Goal: Information Seeking & Learning: Learn about a topic

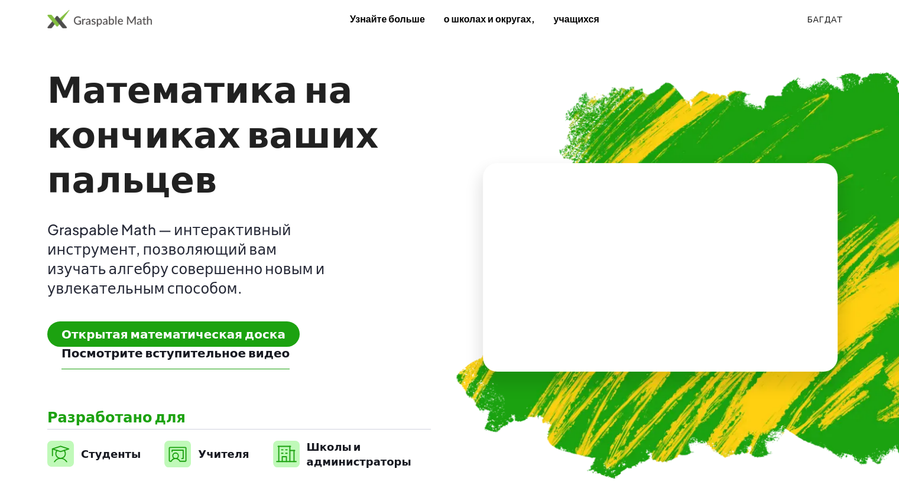
click at [731, 113] on img at bounding box center [729, 269] width 598 height 504
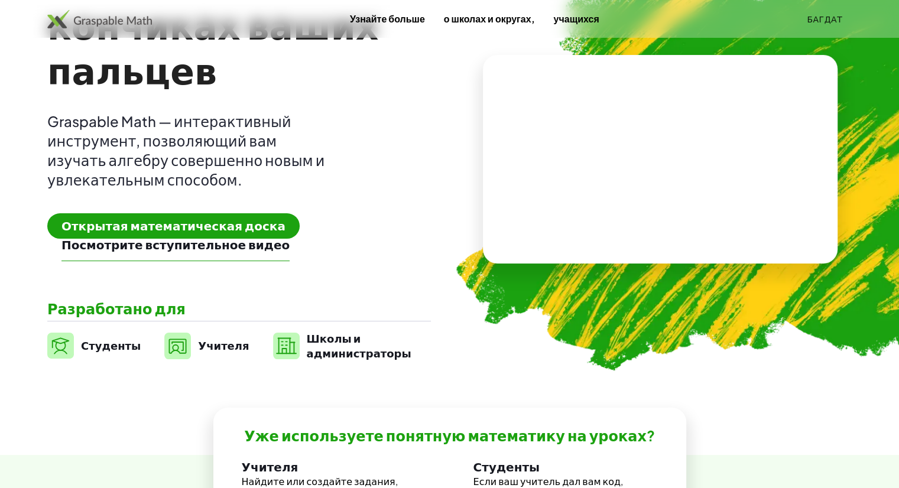
scroll to position [118, 0]
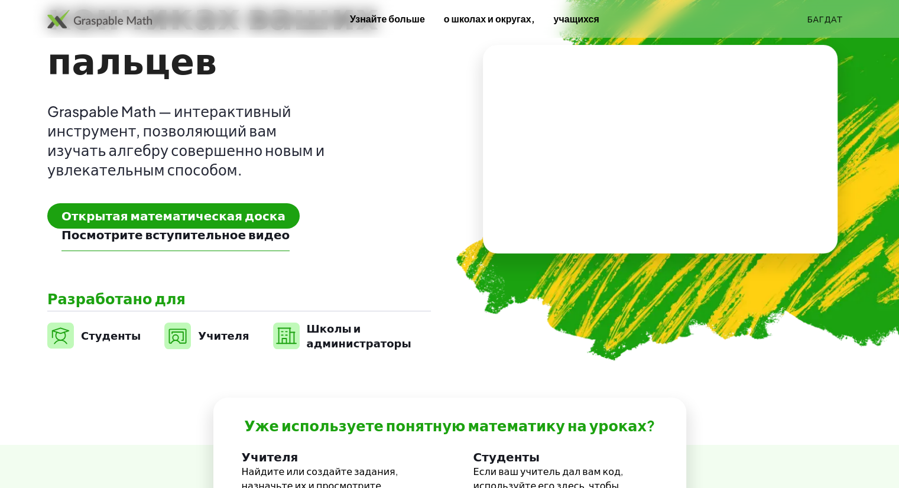
click at [198, 335] on font "Учителя" at bounding box center [223, 335] width 51 height 14
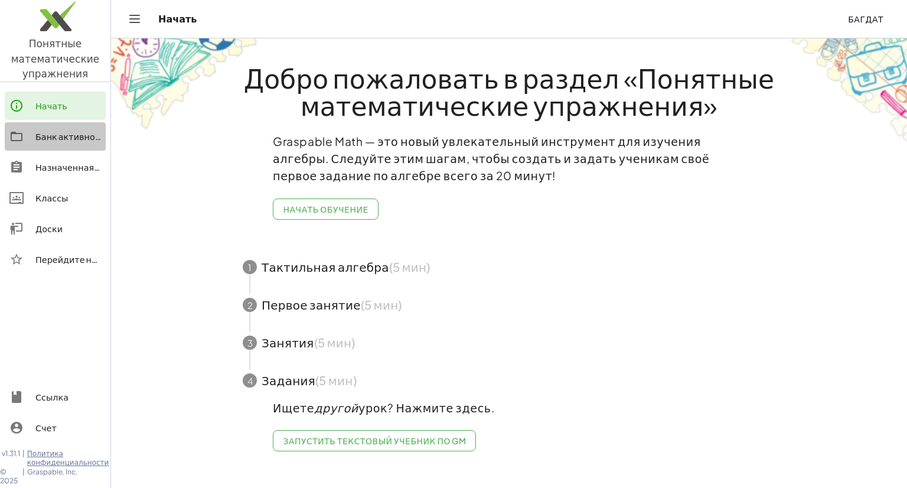
click at [64, 141] on font "Банк активности" at bounding box center [72, 136] width 74 height 11
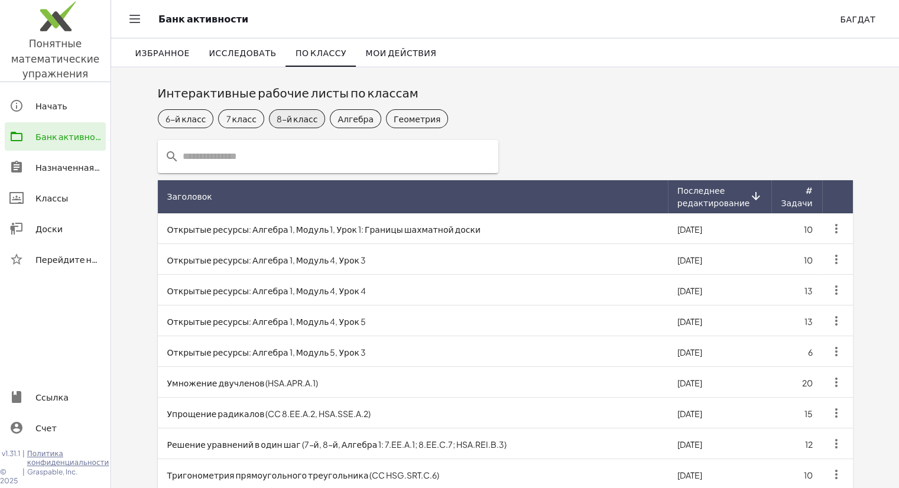
click at [285, 116] on font "8-й класс" at bounding box center [296, 118] width 41 height 11
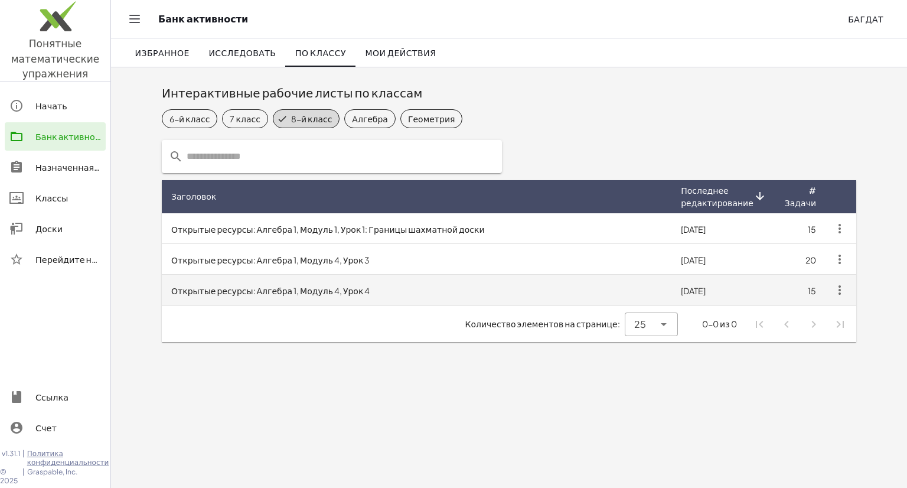
click at [317, 294] on font "Открытые ресурсы: Алгебра 1, Модуль 4, Урок 4" at bounding box center [270, 290] width 198 height 11
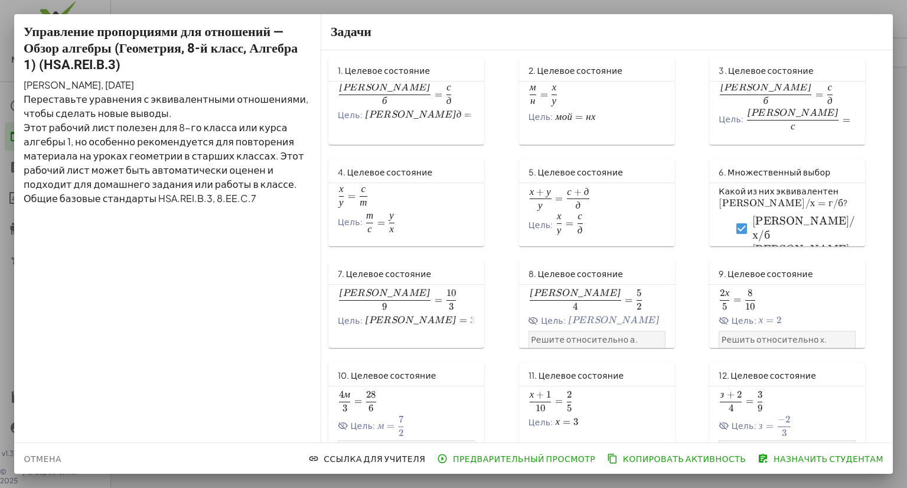
click at [524, 211] on div "х + у у = с + д д \frac{x+y}{y}=\frac{c+d}{d} у х + у ​ = д с + д ​ Цель: х у =…" at bounding box center [597, 213] width 156 height 61
click at [171, 11] on div at bounding box center [453, 244] width 907 height 488
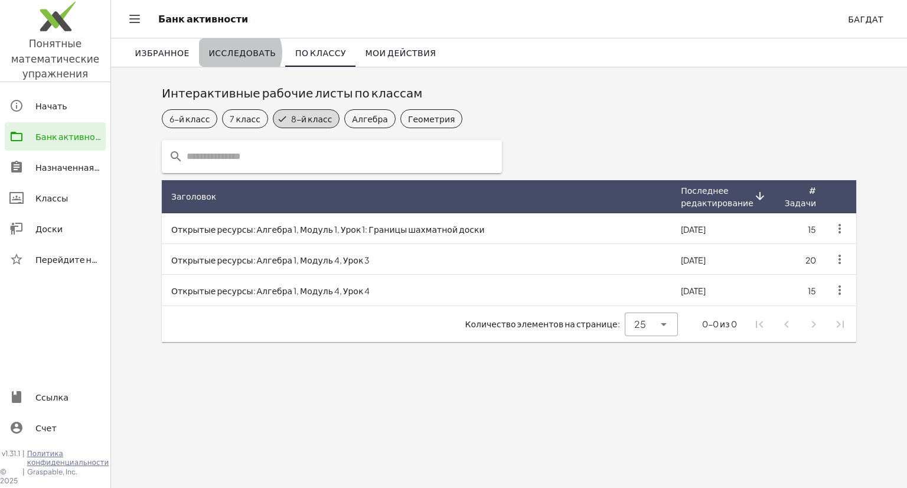
click at [250, 57] on font "Исследовать" at bounding box center [242, 52] width 67 height 11
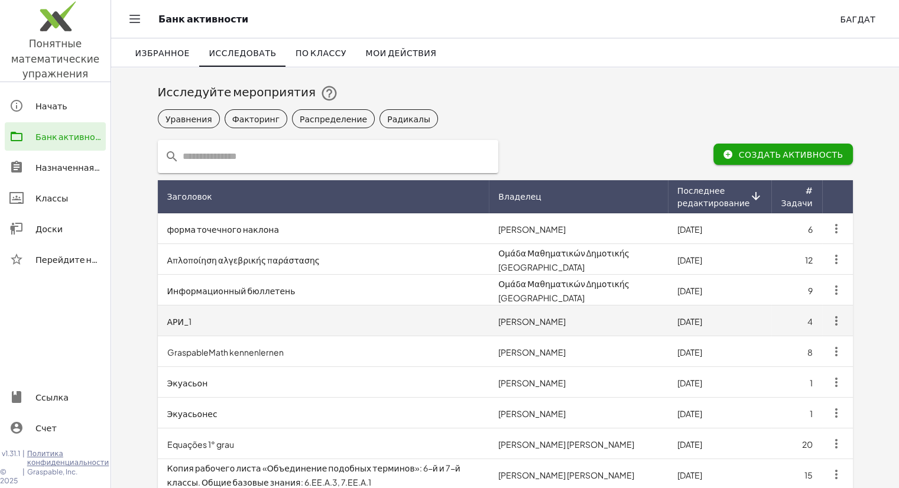
scroll to position [354, 0]
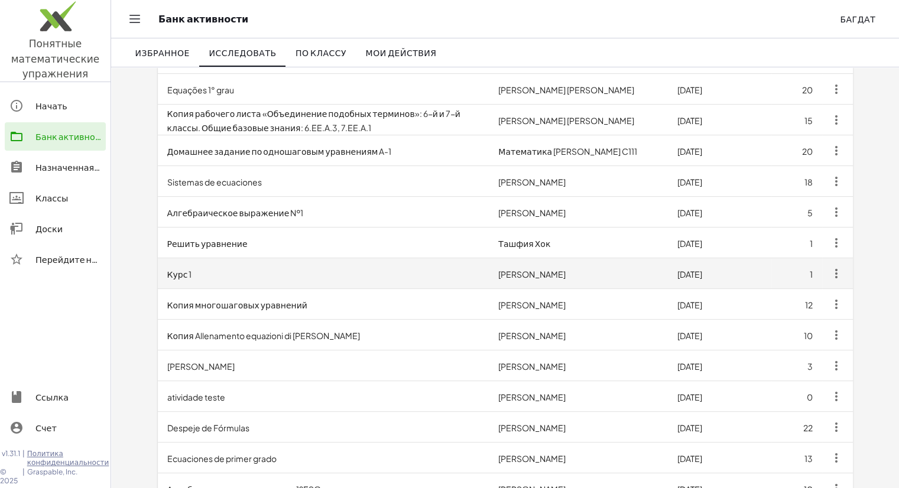
click at [478, 281] on td "Курс 1" at bounding box center [323, 273] width 331 height 31
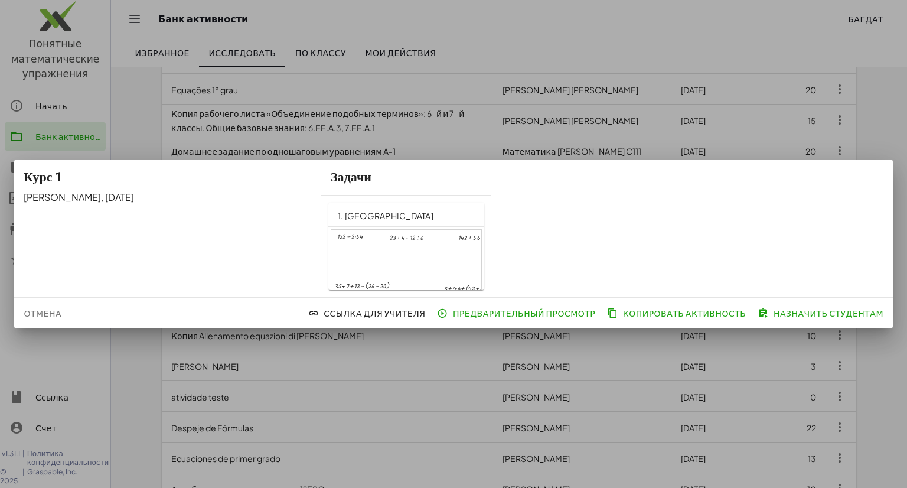
click at [366, 420] on div at bounding box center [453, 244] width 907 height 488
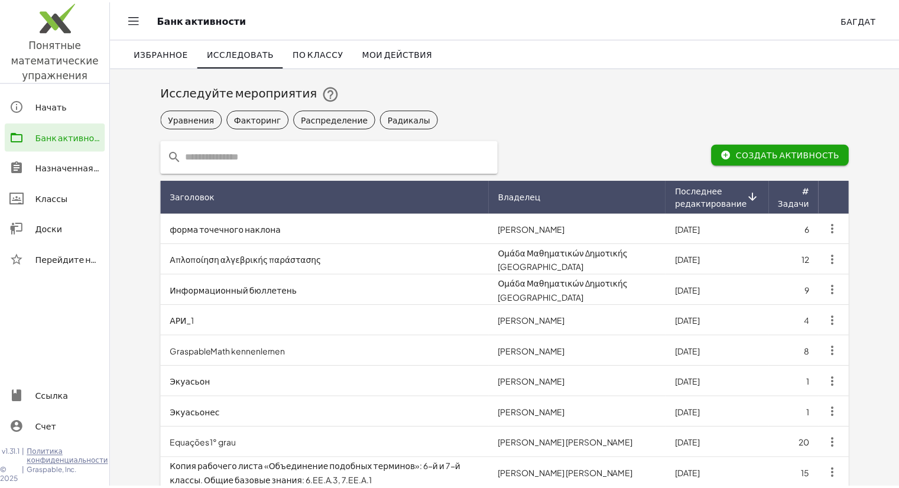
scroll to position [354, 0]
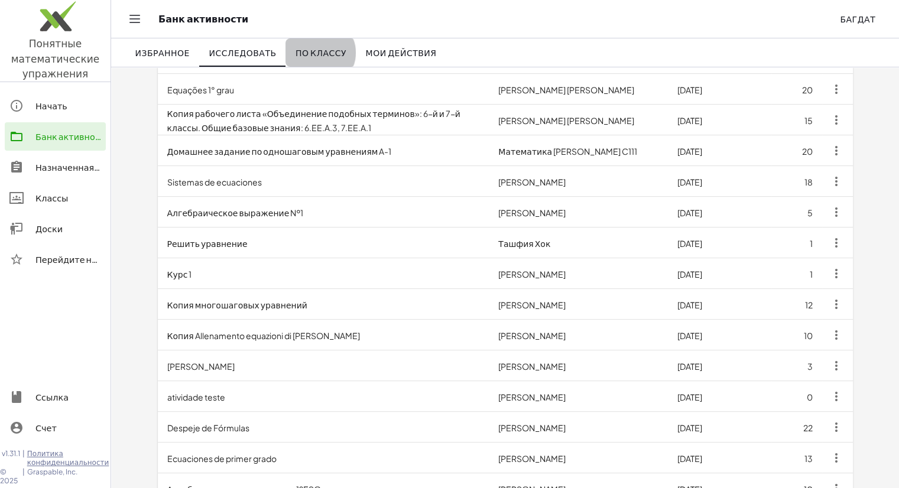
click at [320, 48] on font "По классу" at bounding box center [320, 52] width 51 height 11
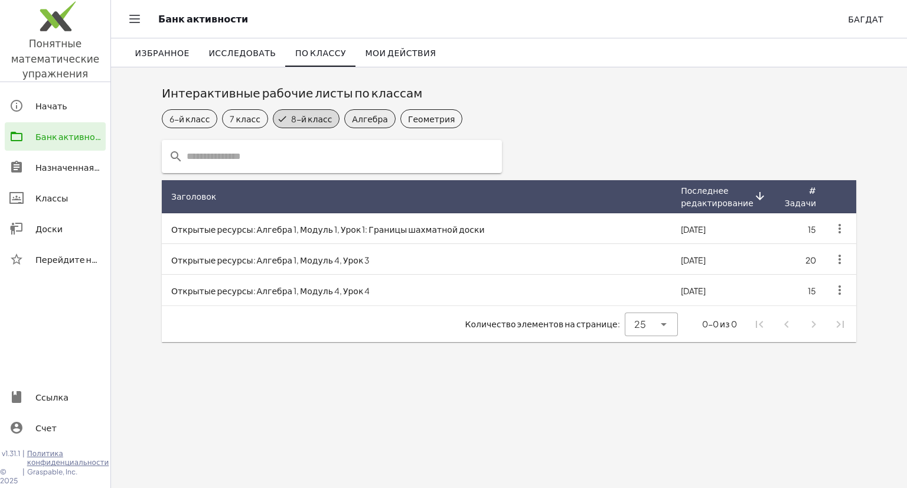
click at [352, 113] on font "Алгебра" at bounding box center [370, 118] width 36 height 11
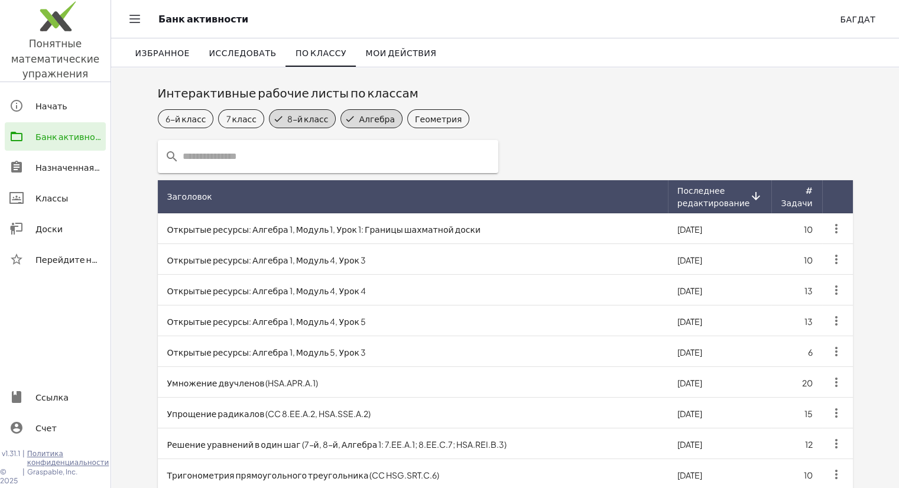
click at [287, 114] on font "8-й класс" at bounding box center [307, 118] width 41 height 11
click at [406, 117] on font "Геометрия" at bounding box center [426, 118] width 47 height 11
click at [334, 117] on icon at bounding box center [339, 118] width 11 height 11
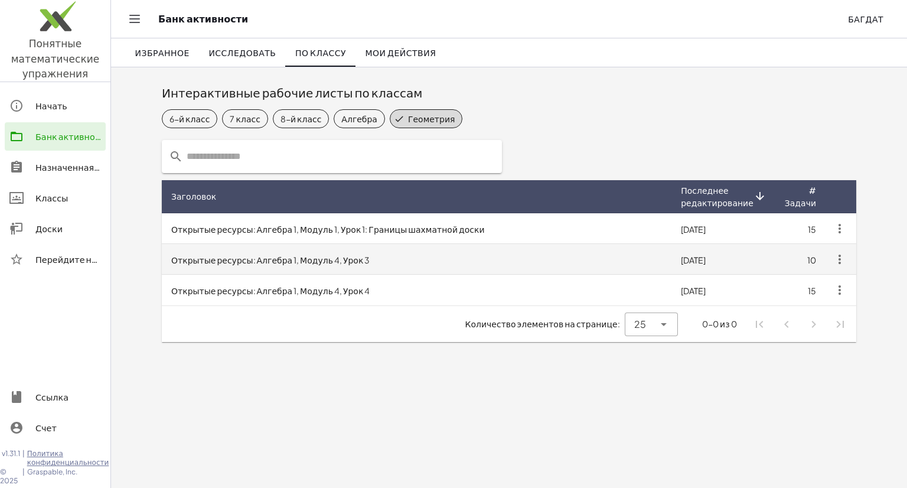
click at [310, 263] on font "Открытые ресурсы: Алгебра 1, Модуль 4, Урок 3" at bounding box center [270, 260] width 198 height 11
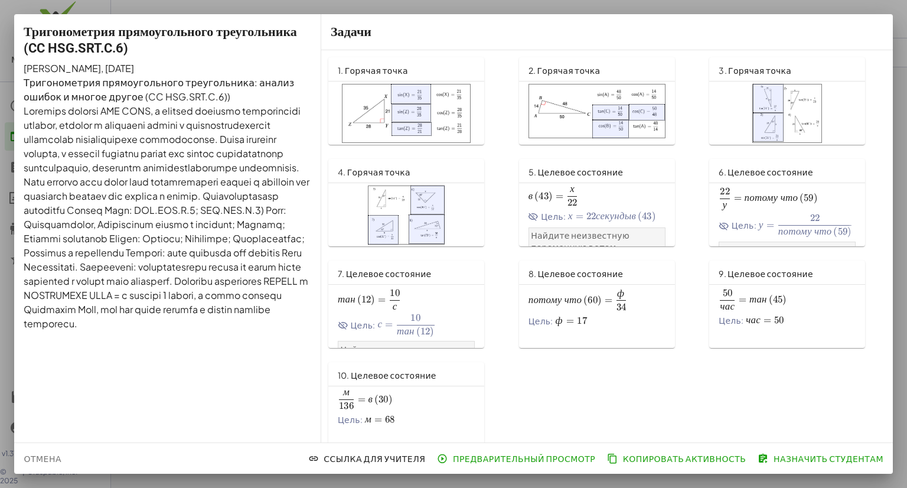
click at [413, 128] on div at bounding box center [412, 129] width 40 height 14
click at [92, 4] on div at bounding box center [453, 244] width 907 height 488
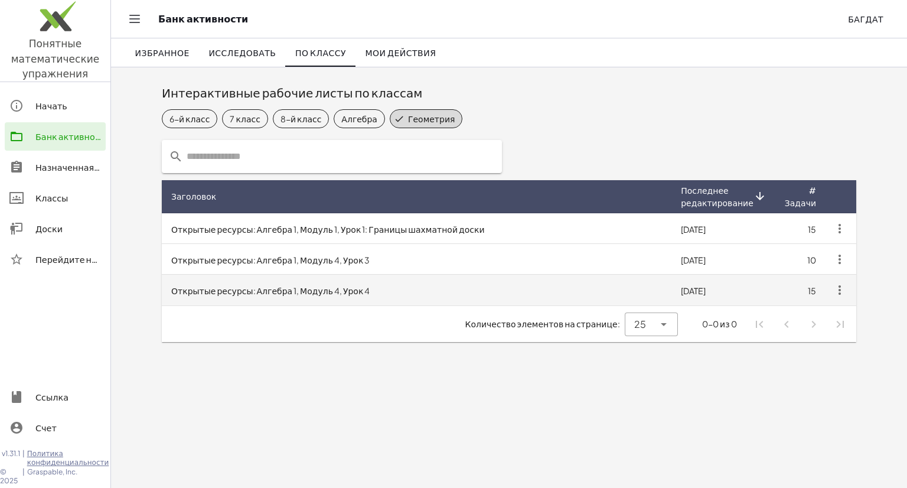
click at [325, 277] on td "Открытые ресурсы: Алгебра 1, Модуль 4, Урок 4" at bounding box center [417, 290] width 510 height 31
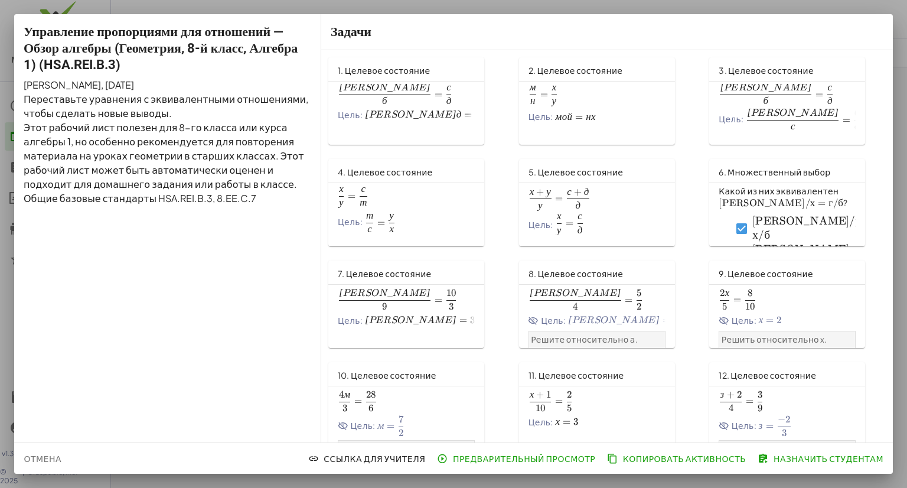
click at [117, 11] on div at bounding box center [453, 244] width 907 height 488
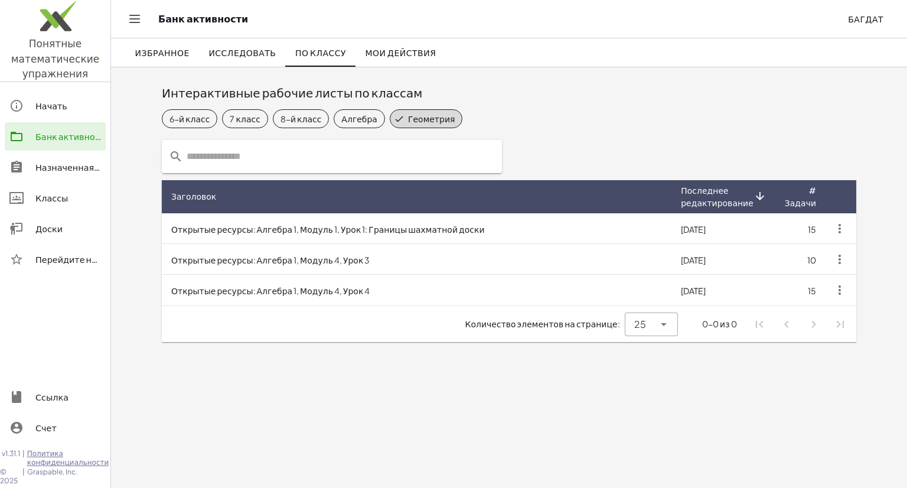
click at [408, 117] on font "Геометрия" at bounding box center [431, 118] width 47 height 11
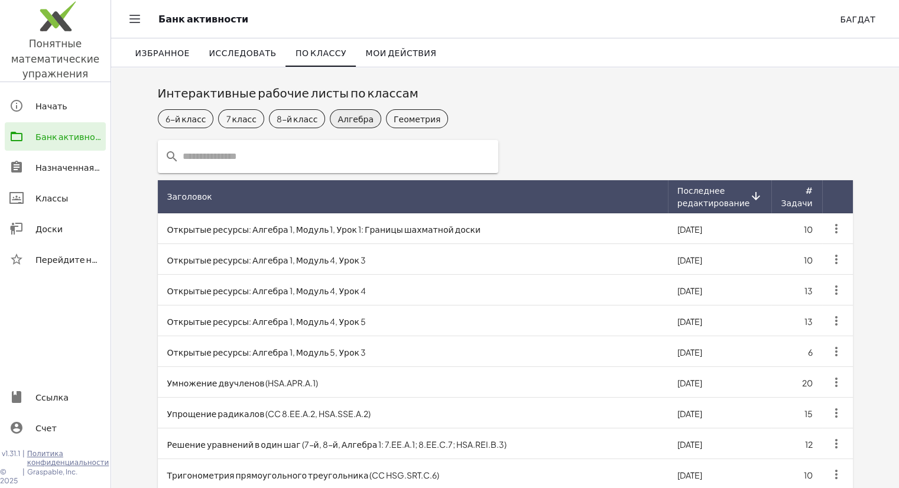
click at [337, 116] on font "Алгебра" at bounding box center [355, 118] width 36 height 11
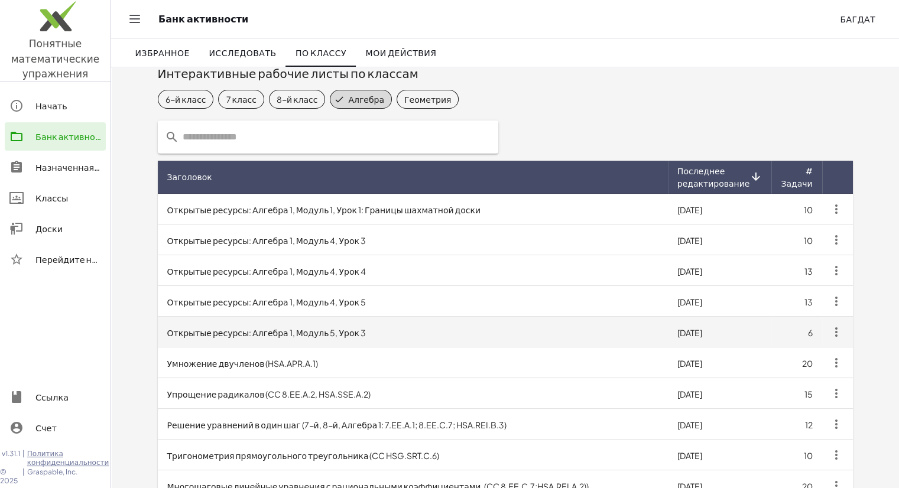
scroll to position [138, 0]
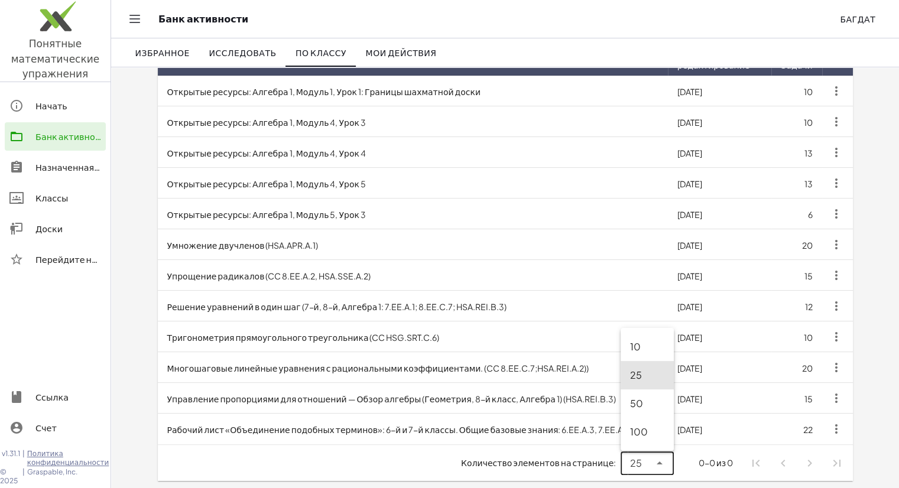
click at [657, 458] on icon at bounding box center [659, 463] width 14 height 14
click at [647, 428] on div "100" at bounding box center [647, 432] width 34 height 14
type input "***"
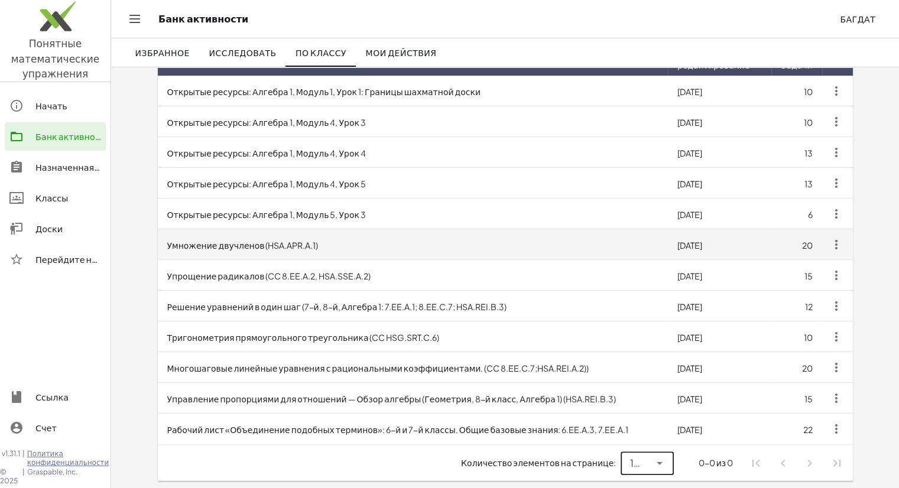
scroll to position [0, 0]
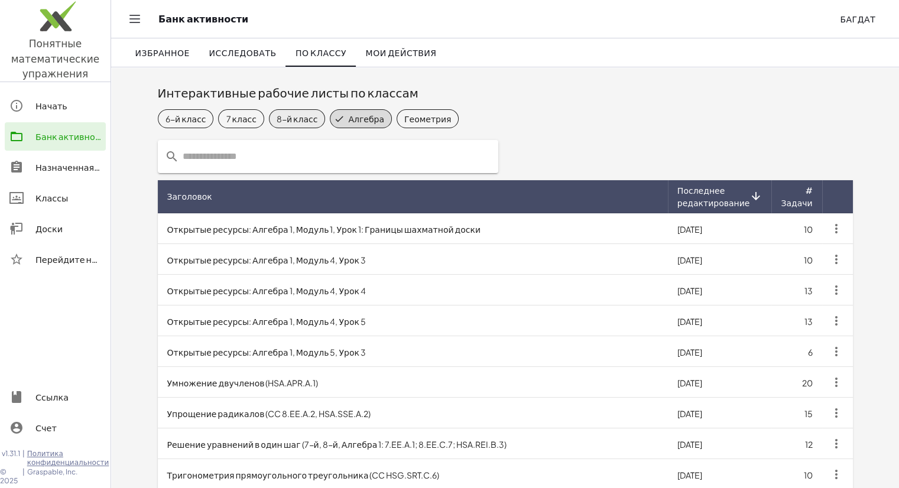
click at [286, 117] on font "8-й класс" at bounding box center [296, 118] width 41 height 11
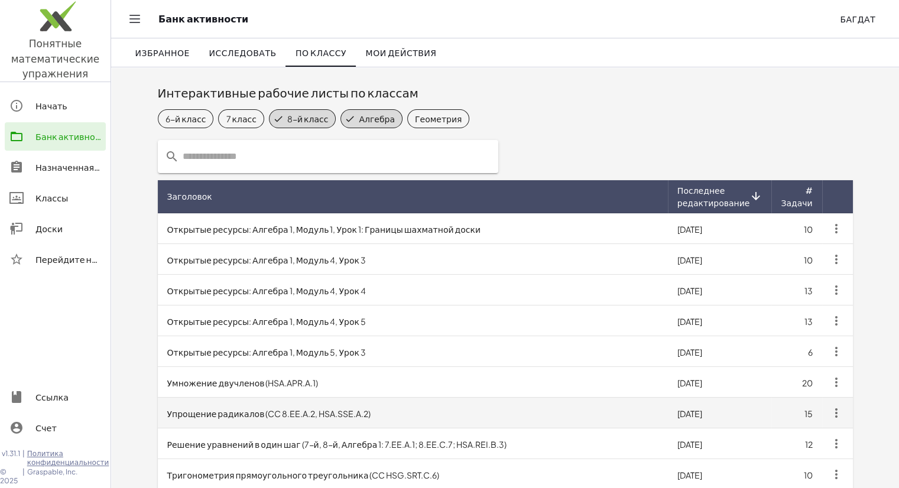
scroll to position [138, 0]
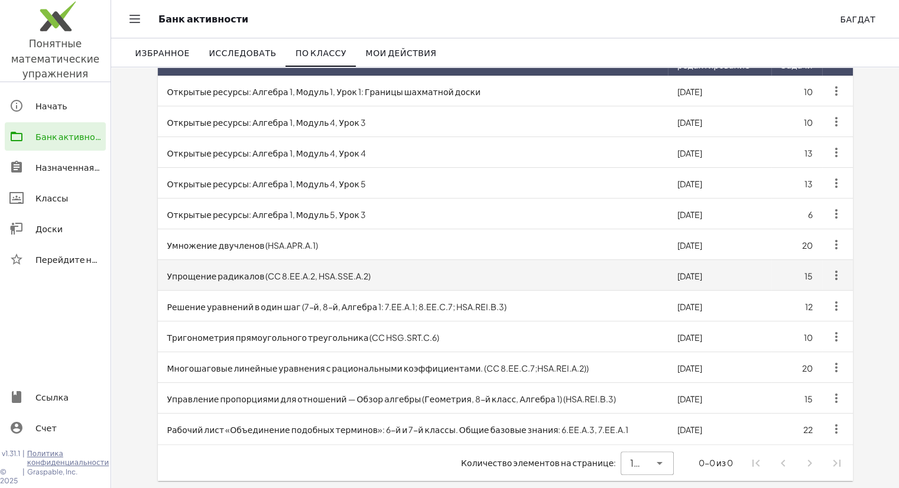
click at [359, 285] on td "Упрощение радикалов (CC 8.EE.A.2, HSA.SSE.A.2)" at bounding box center [413, 275] width 510 height 31
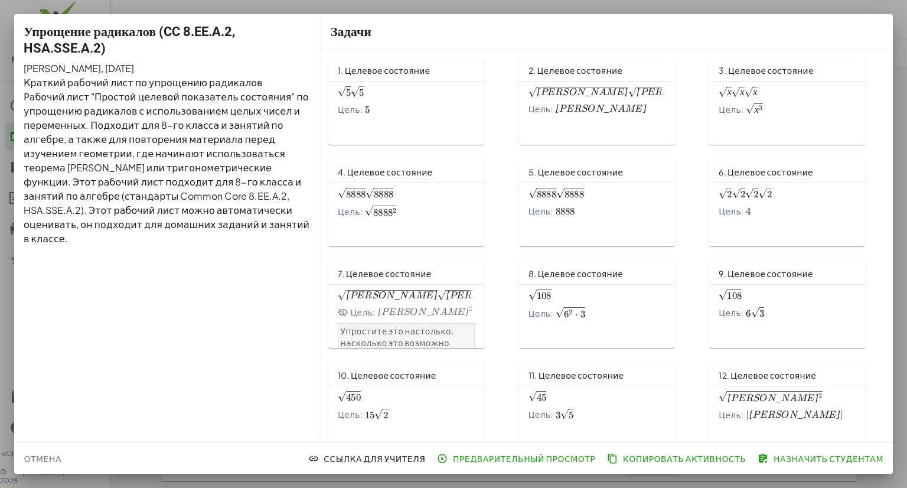
click at [402, 109] on div "Цель: 5 5 5" at bounding box center [406, 110] width 137 height 12
click at [73, 5] on div at bounding box center [453, 244] width 907 height 488
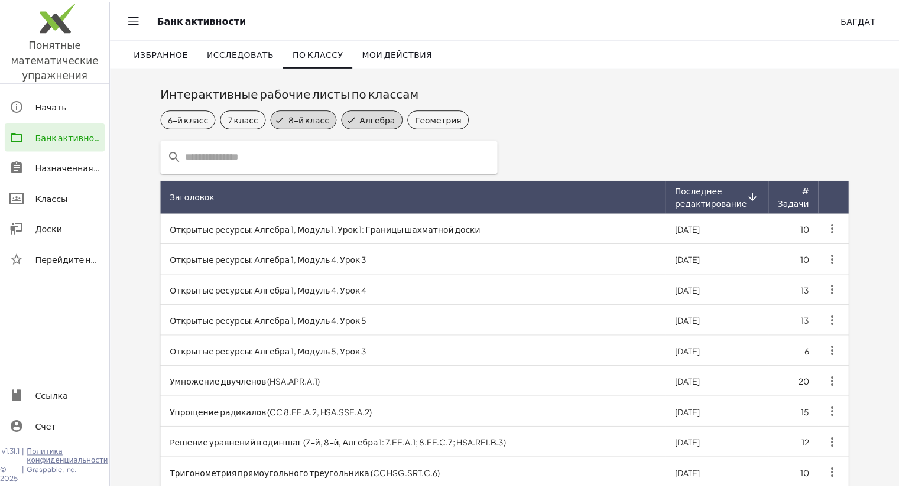
scroll to position [138, 0]
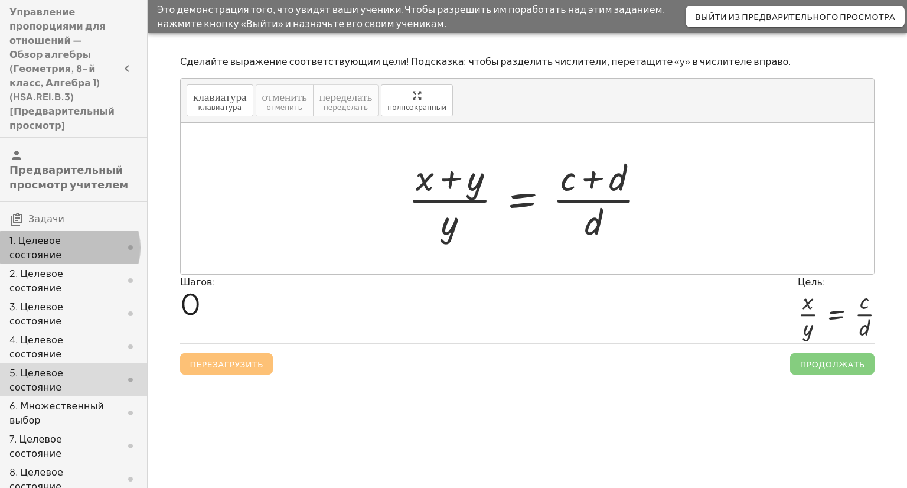
click at [96, 297] on div "1. Целевое состояние" at bounding box center [73, 313] width 147 height 33
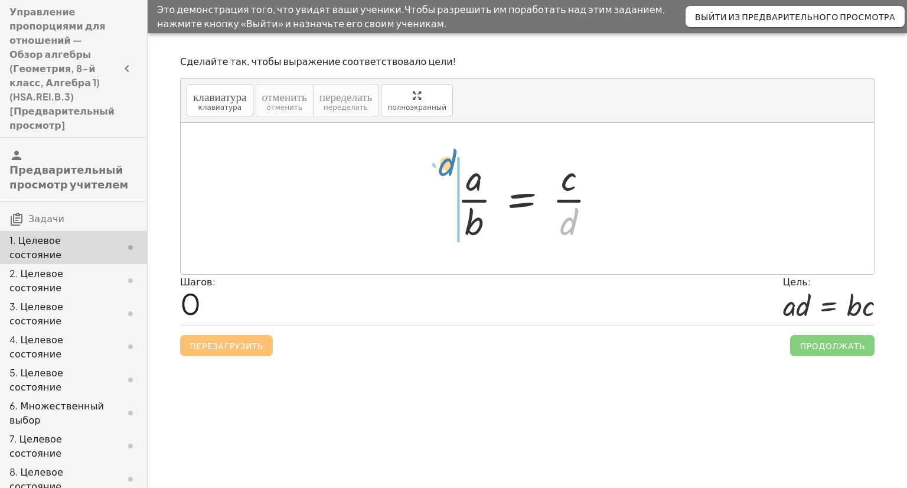
drag, startPoint x: 603, startPoint y: 241, endPoint x: 481, endPoint y: 183, distance: 135.5
click at [481, 183] on div at bounding box center [531, 198] width 161 height 91
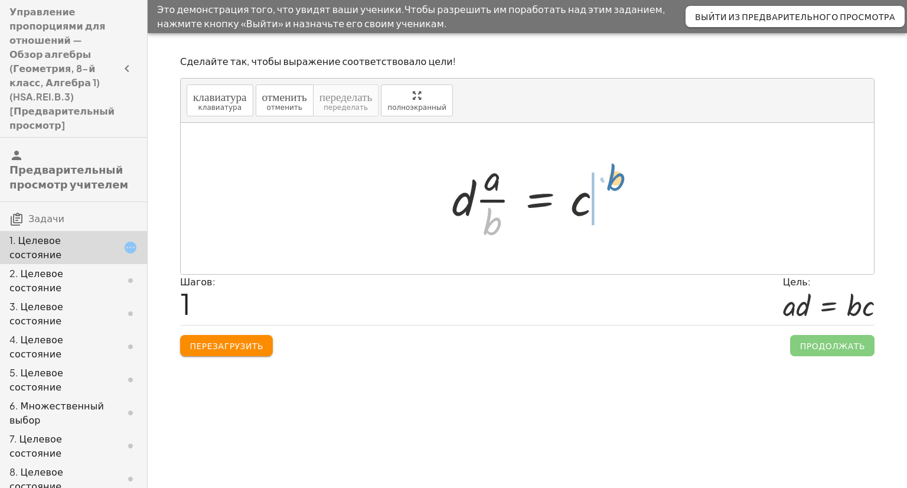
drag, startPoint x: 491, startPoint y: 227, endPoint x: 617, endPoint y: 184, distance: 132.8
click at [617, 184] on div at bounding box center [532, 198] width 172 height 91
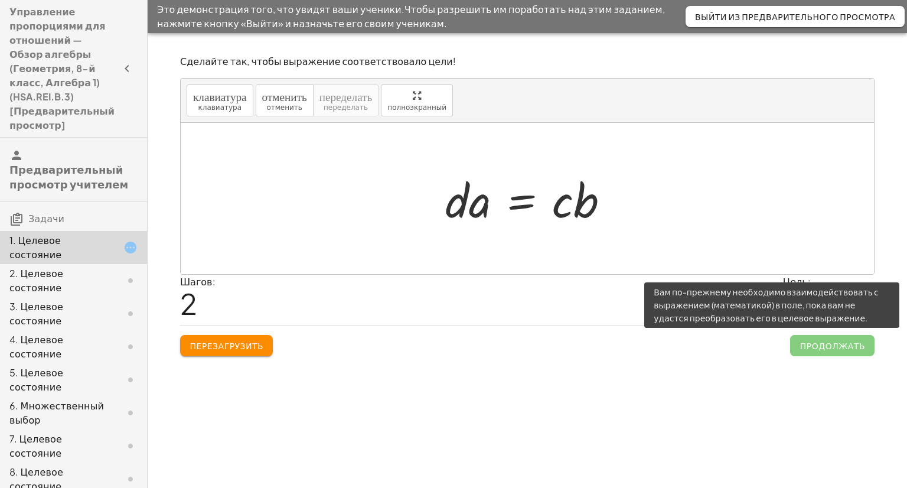
click at [813, 339] on span "Продолжать" at bounding box center [832, 345] width 84 height 21
click at [813, 344] on span "Продолжать" at bounding box center [832, 345] width 84 height 21
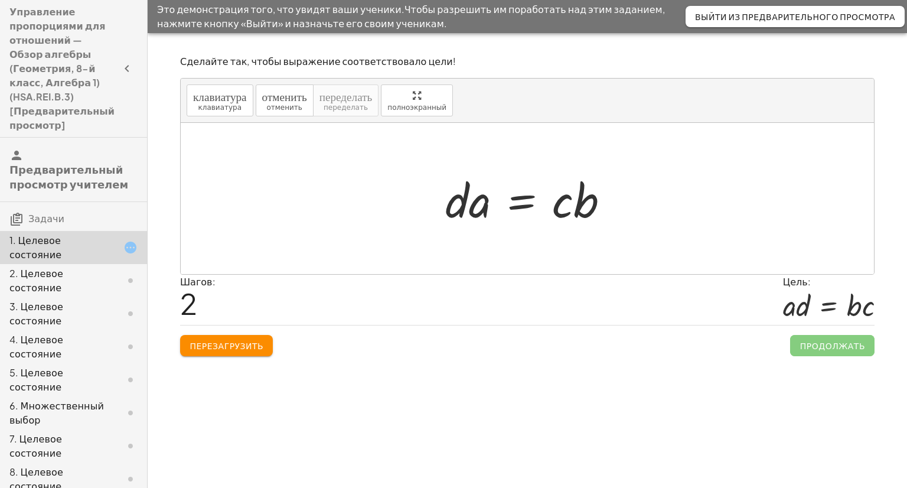
click at [584, 250] on div at bounding box center [528, 198] width 694 height 151
click at [205, 350] on button "Перезагрузить" at bounding box center [226, 345] width 93 height 21
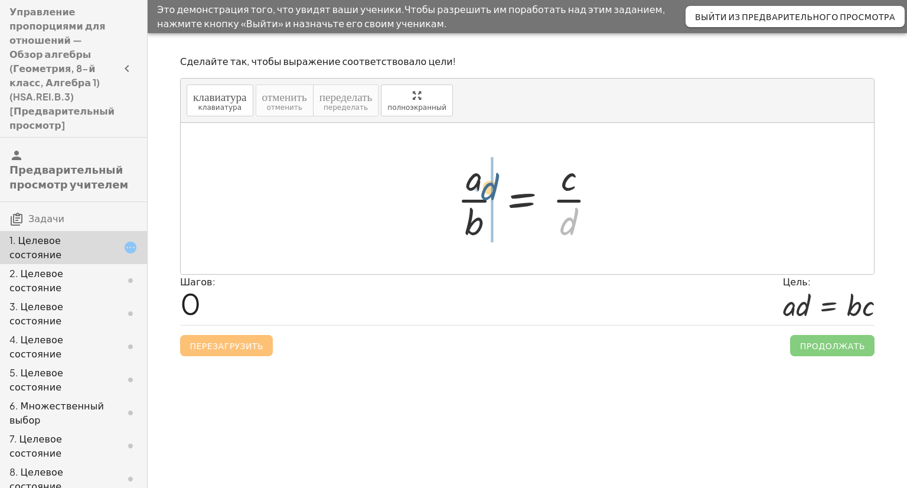
drag, startPoint x: 569, startPoint y: 226, endPoint x: 487, endPoint y: 190, distance: 89.7
click at [487, 190] on div at bounding box center [531, 198] width 161 height 91
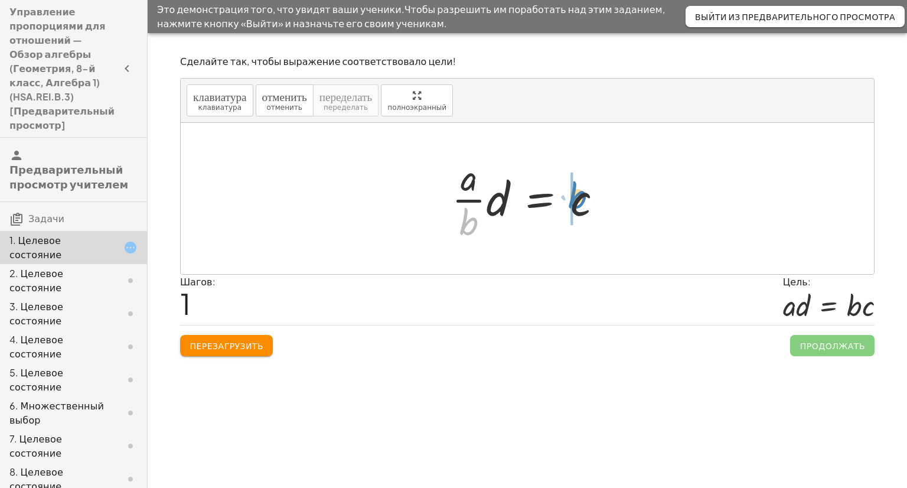
drag, startPoint x: 470, startPoint y: 225, endPoint x: 577, endPoint y: 199, distance: 109.5
click at [577, 199] on div at bounding box center [532, 198] width 172 height 91
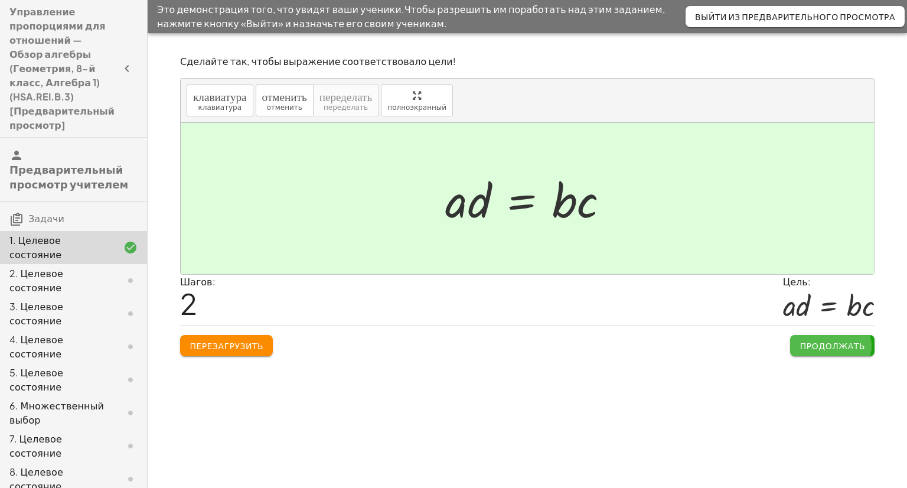
click at [810, 349] on font "Продолжать" at bounding box center [832, 345] width 65 height 11
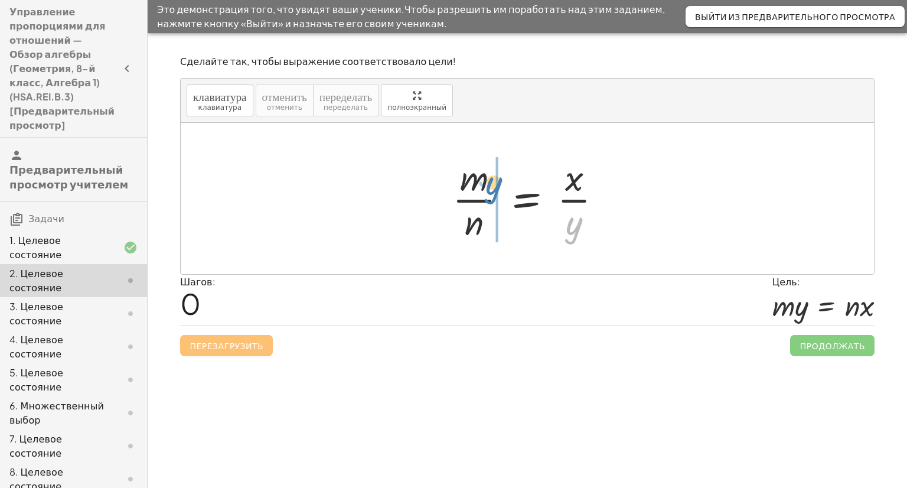
drag, startPoint x: 577, startPoint y: 223, endPoint x: 500, endPoint y: 186, distance: 85.3
click at [500, 186] on div at bounding box center [532, 198] width 171 height 91
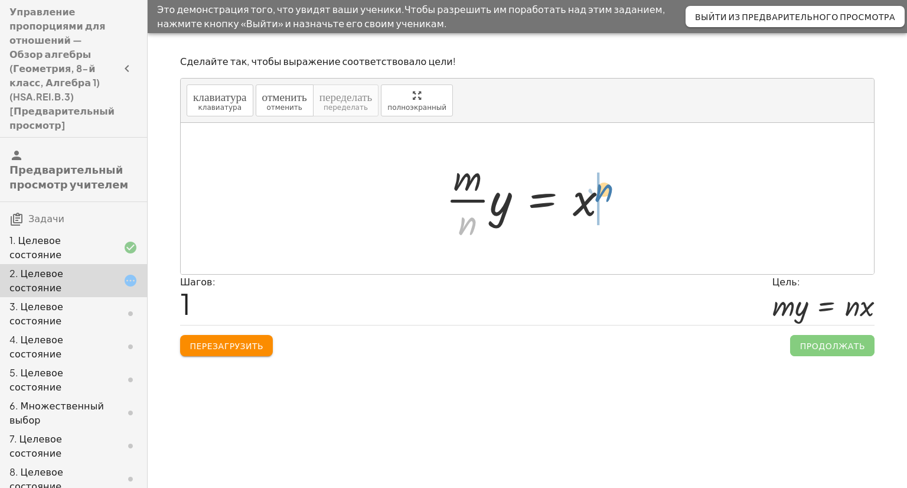
drag, startPoint x: 461, startPoint y: 226, endPoint x: 598, endPoint y: 193, distance: 141.6
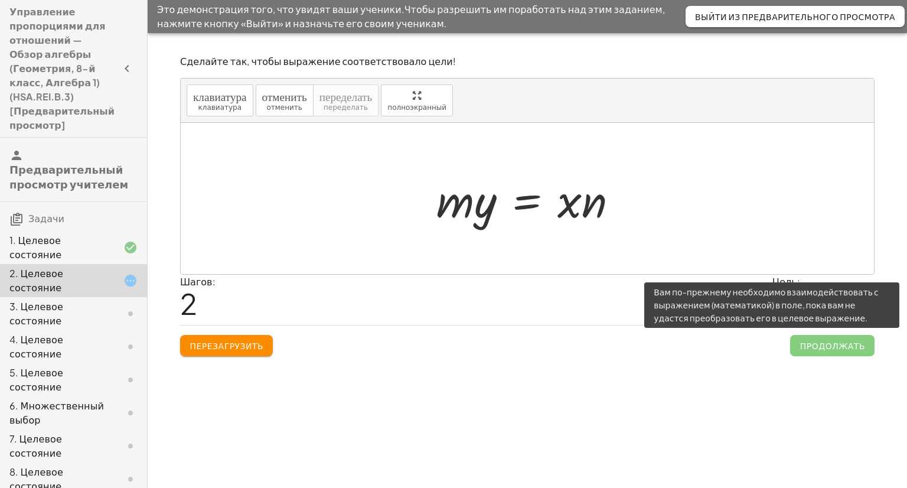
click at [825, 349] on span "Продолжать" at bounding box center [832, 345] width 84 height 21
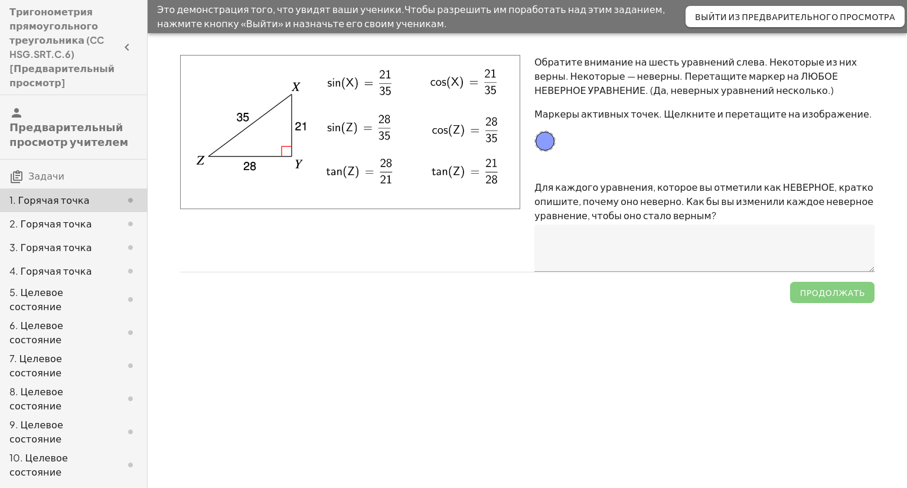
drag, startPoint x: 388, startPoint y: 83, endPoint x: 377, endPoint y: 122, distance: 41.1
click at [377, 122] on img at bounding box center [350, 132] width 340 height 154
click at [378, 127] on img at bounding box center [350, 132] width 340 height 154
drag, startPoint x: 237, startPoint y: 118, endPoint x: 253, endPoint y: 165, distance: 49.3
click at [253, 165] on img at bounding box center [350, 132] width 340 height 154
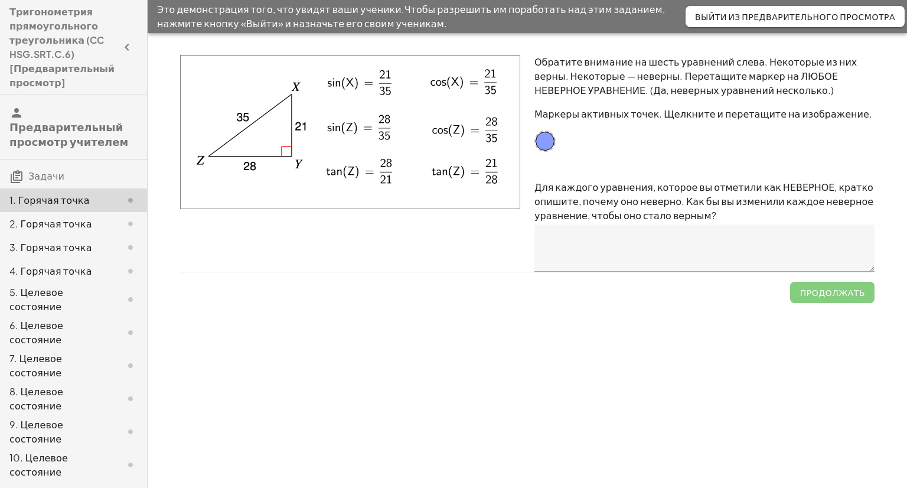
drag, startPoint x: 253, startPoint y: 165, endPoint x: 278, endPoint y: 161, distance: 25.2
click at [257, 165] on img at bounding box center [350, 132] width 340 height 154
click at [546, 143] on div at bounding box center [545, 141] width 21 height 21
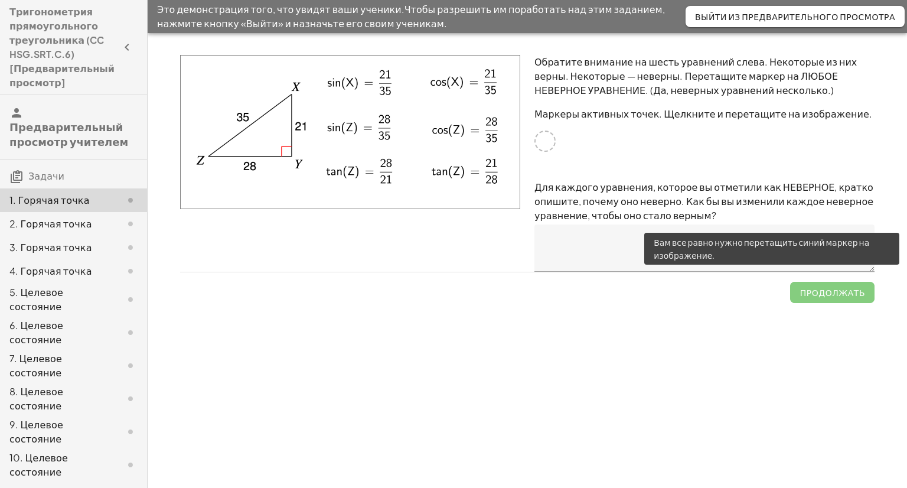
click at [818, 299] on span "Продолжать" at bounding box center [832, 287] width 84 height 31
click at [816, 294] on span "Продолжать" at bounding box center [832, 287] width 84 height 31
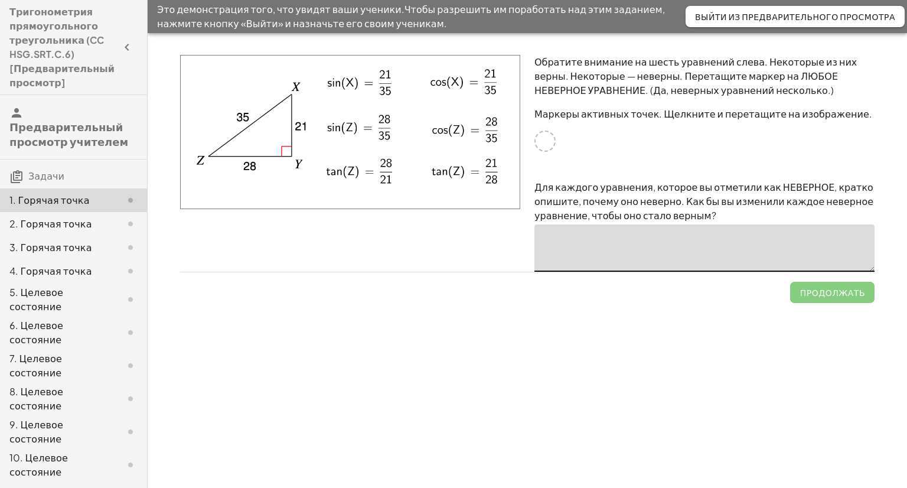
click at [714, 244] on textarea at bounding box center [705, 247] width 340 height 47
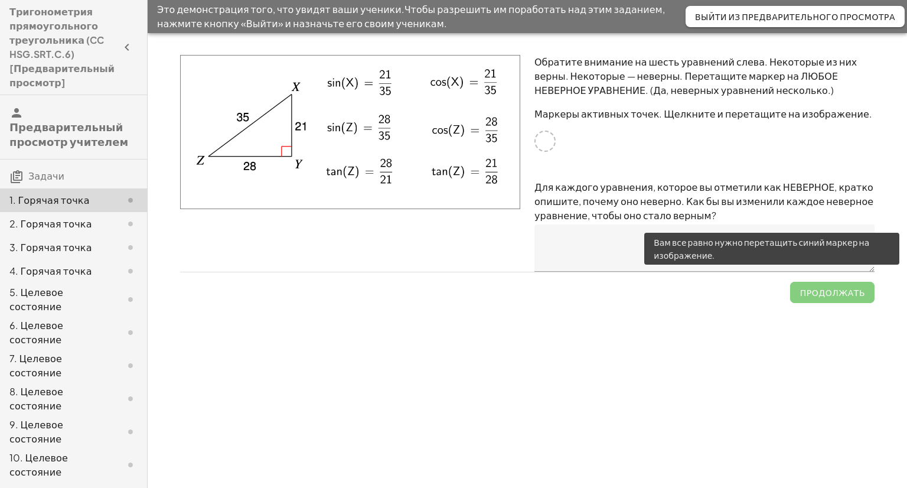
click at [808, 293] on span "Продолжать" at bounding box center [832, 287] width 84 height 31
click at [808, 294] on span "Продолжать" at bounding box center [832, 287] width 84 height 31
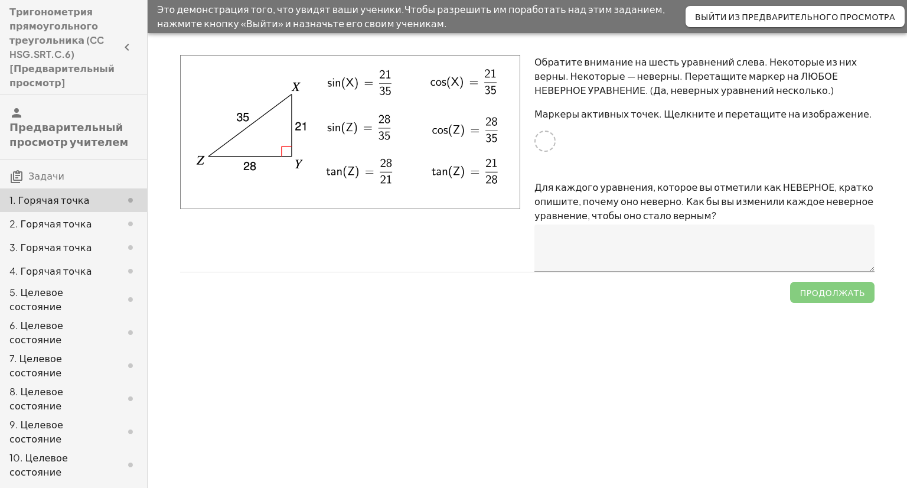
click at [613, 233] on textarea at bounding box center [705, 247] width 340 height 47
click at [95, 259] on div "2. Горячая точка" at bounding box center [73, 271] width 147 height 24
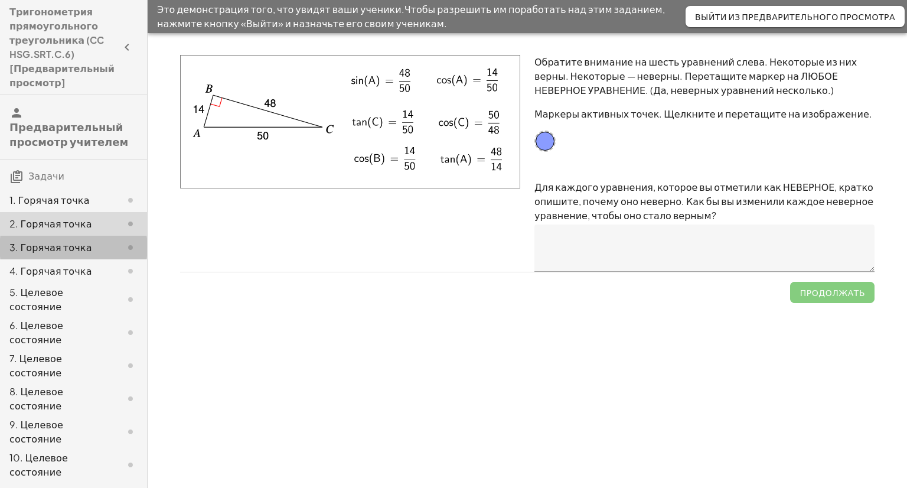
click at [87, 283] on div "3. Горячая точка" at bounding box center [73, 299] width 147 height 33
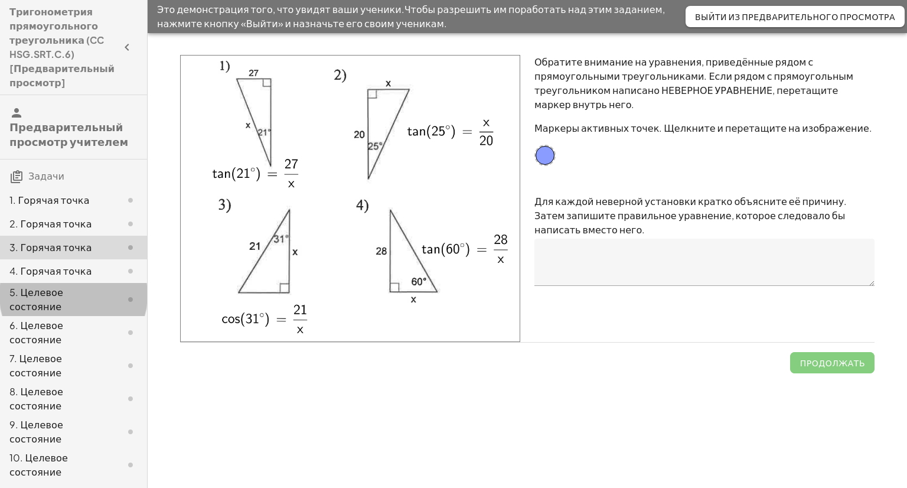
click at [63, 286] on font "5. Целевое состояние" at bounding box center [36, 299] width 54 height 27
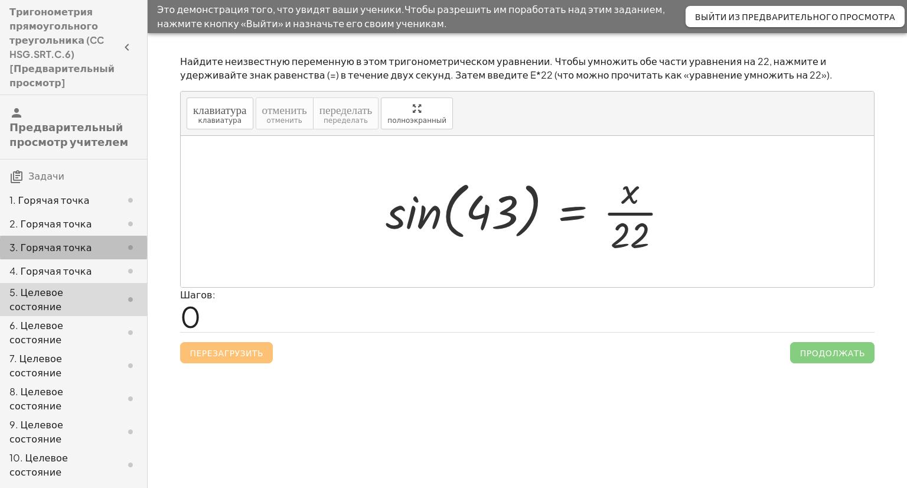
click at [92, 283] on div "3. Горячая точка" at bounding box center [73, 299] width 147 height 33
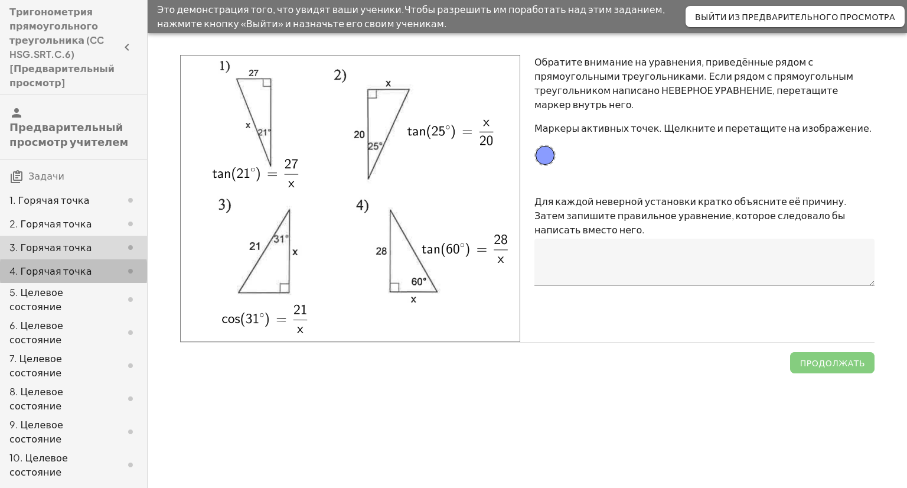
click at [91, 264] on div "4. Горячая точка" at bounding box center [56, 271] width 95 height 14
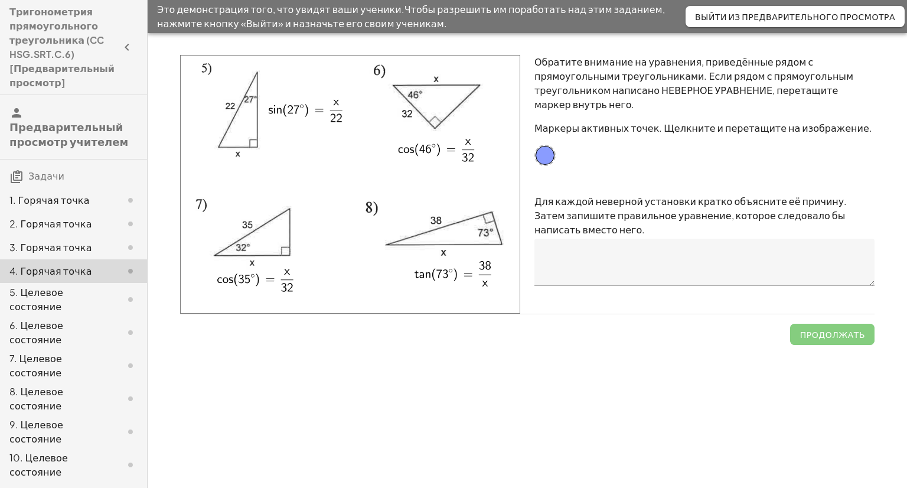
click at [96, 240] on div "3. Горячая точка" at bounding box center [56, 247] width 95 height 14
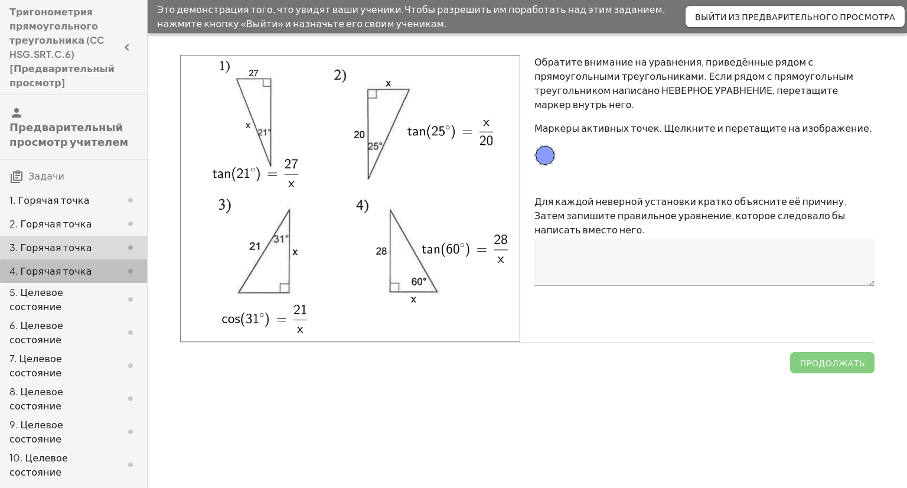
click at [96, 264] on div "4. Горячая точка" at bounding box center [56, 271] width 95 height 14
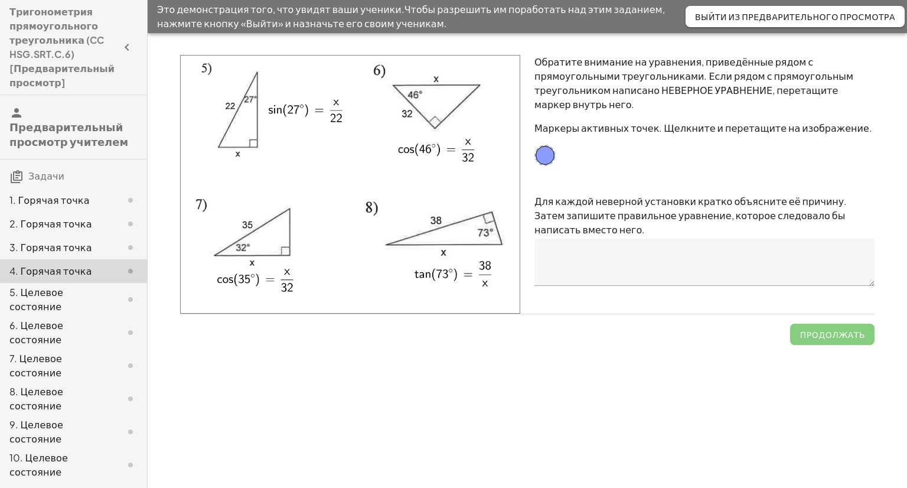
click at [63, 286] on font "5. Целевое состояние" at bounding box center [36, 299] width 54 height 27
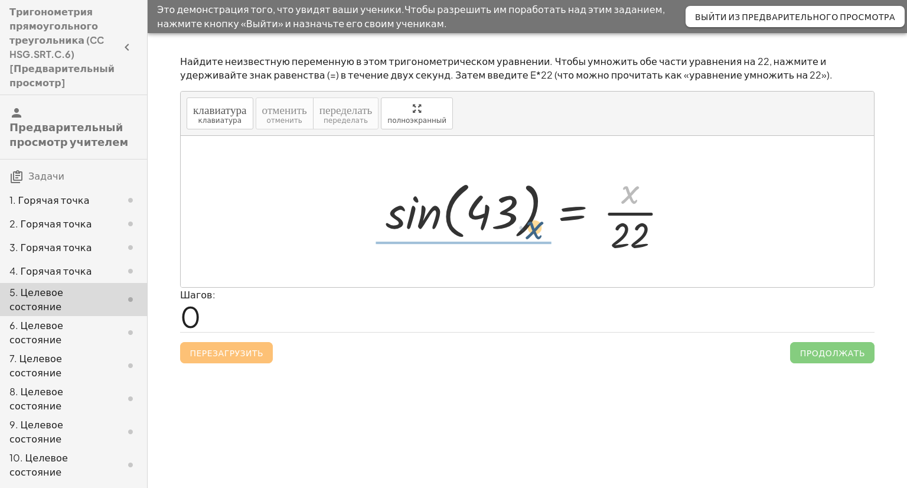
drag, startPoint x: 634, startPoint y: 185, endPoint x: 533, endPoint y: 223, distance: 107.1
click at [533, 223] on div at bounding box center [532, 211] width 304 height 91
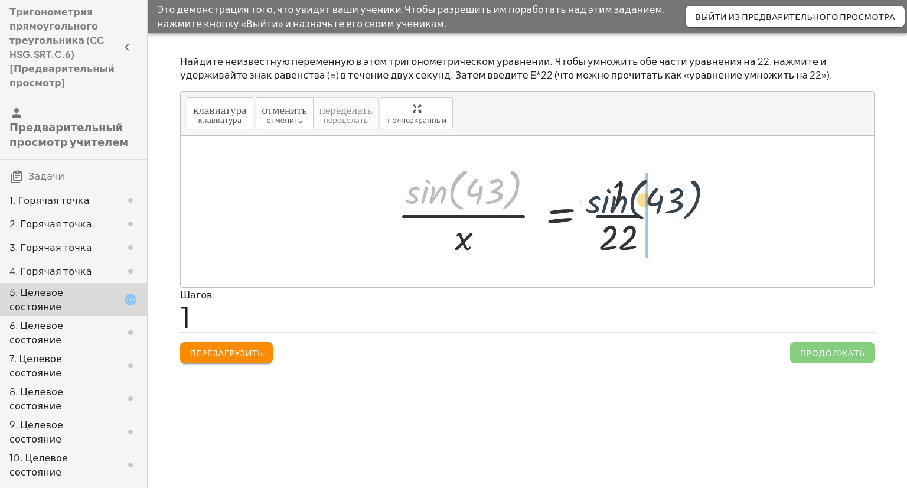
drag, startPoint x: 433, startPoint y: 197, endPoint x: 619, endPoint y: 206, distance: 186.3
click at [619, 206] on div at bounding box center [532, 211] width 281 height 96
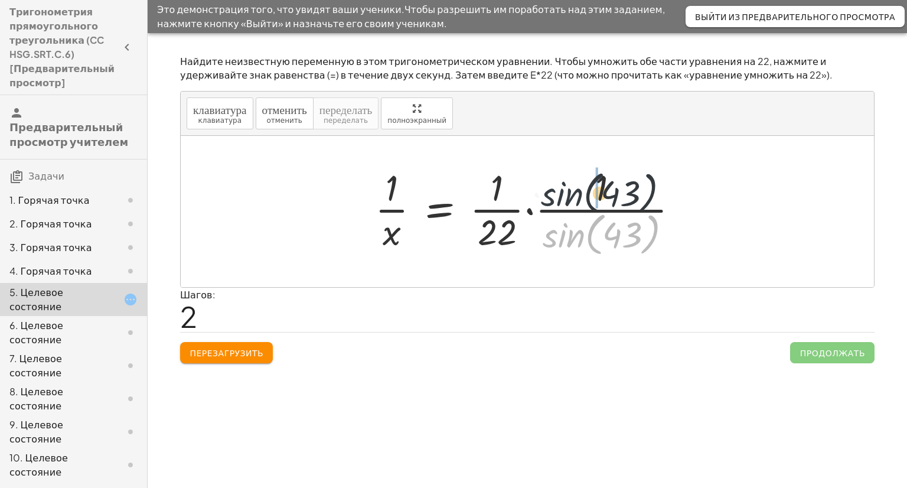
drag, startPoint x: 562, startPoint y: 240, endPoint x: 562, endPoint y: 192, distance: 48.4
click at [562, 192] on div at bounding box center [531, 211] width 325 height 96
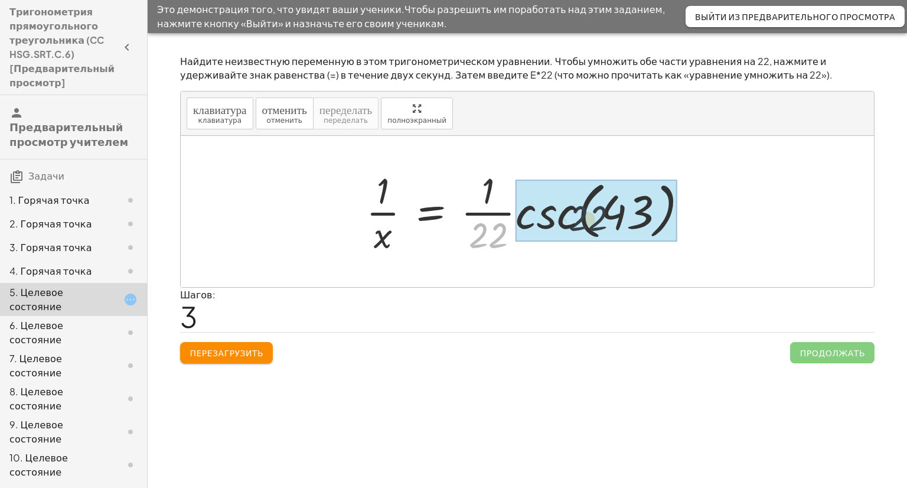
drag, startPoint x: 500, startPoint y: 235, endPoint x: 606, endPoint y: 217, distance: 106.6
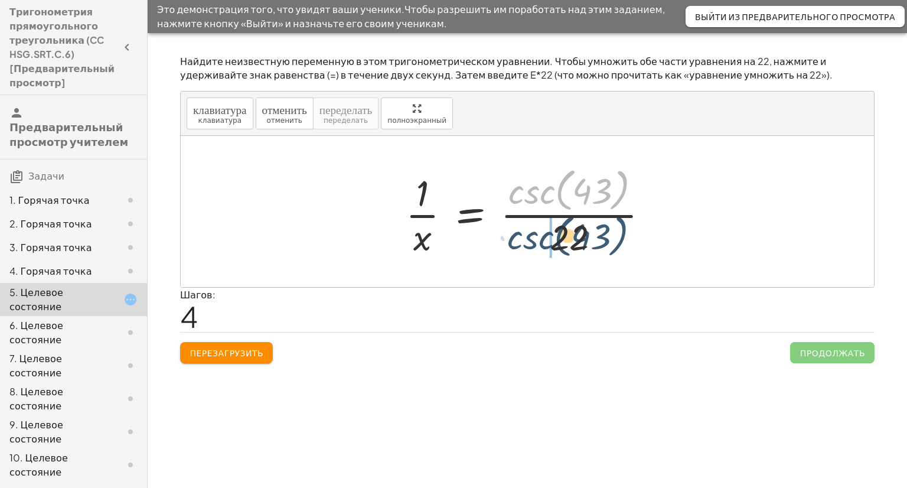
drag, startPoint x: 552, startPoint y: 194, endPoint x: 548, endPoint y: 240, distance: 45.6
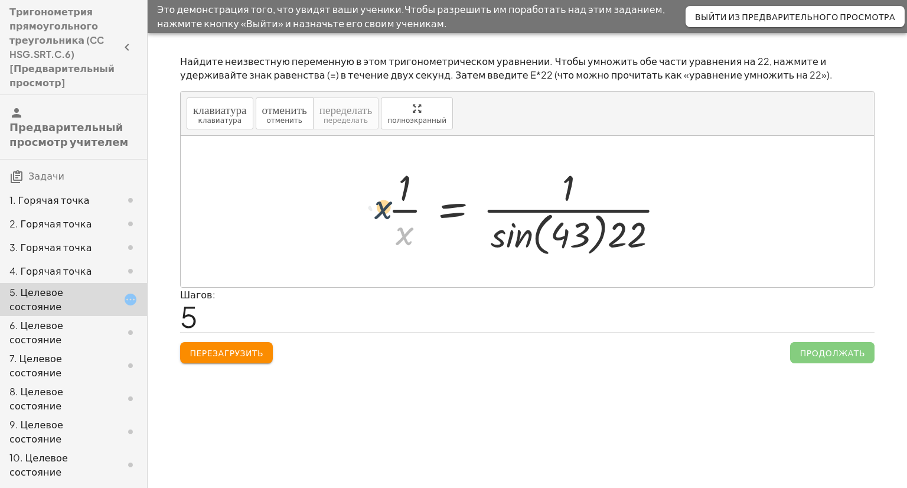
drag, startPoint x: 399, startPoint y: 242, endPoint x: 376, endPoint y: 210, distance: 38.9
click at [377, 213] on div "sin ( , 43 ) = · x · 22 · sin ( , 43 ) · x = · 1 · 22 · 1 · x = · · 1 · 22 · · …" at bounding box center [527, 211] width 314 height 102
drag, startPoint x: 403, startPoint y: 185, endPoint x: 568, endPoint y: 227, distance: 169.5
click at [568, 227] on div at bounding box center [531, 211] width 299 height 96
click at [219, 355] on font "Перезагрузить" at bounding box center [227, 352] width 74 height 11
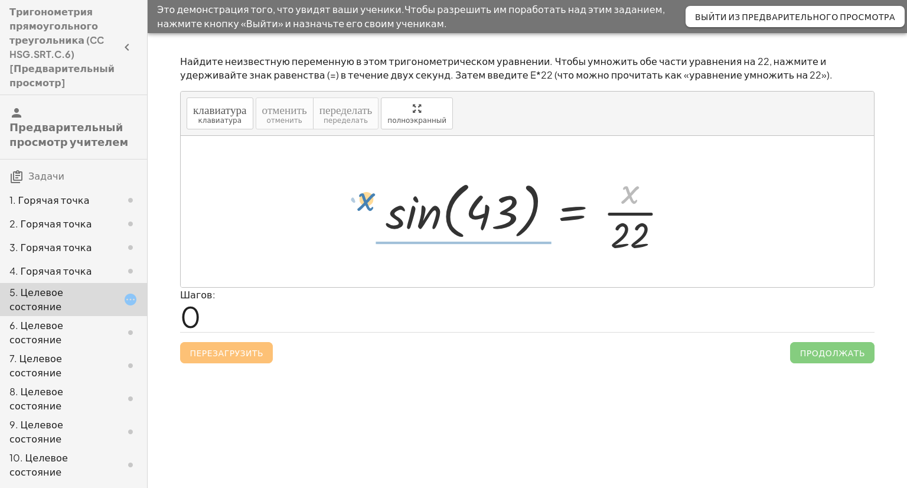
drag, startPoint x: 626, startPoint y: 195, endPoint x: 361, endPoint y: 201, distance: 264.7
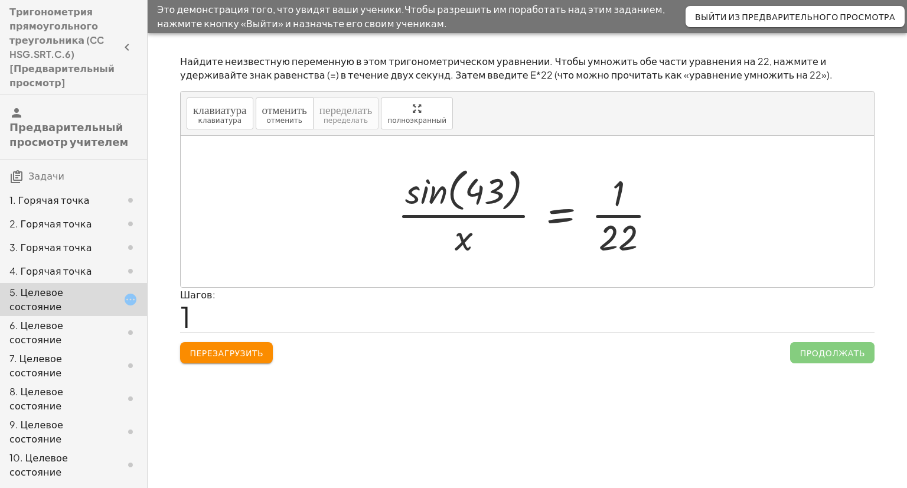
click at [121, 325] on div at bounding box center [121, 332] width 33 height 14
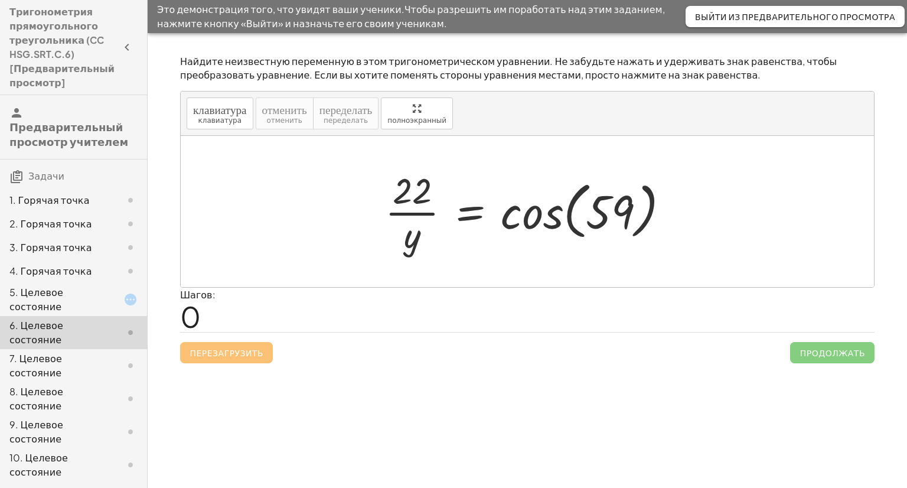
click at [111, 415] on div "7. Целевое состояние" at bounding box center [73, 431] width 147 height 33
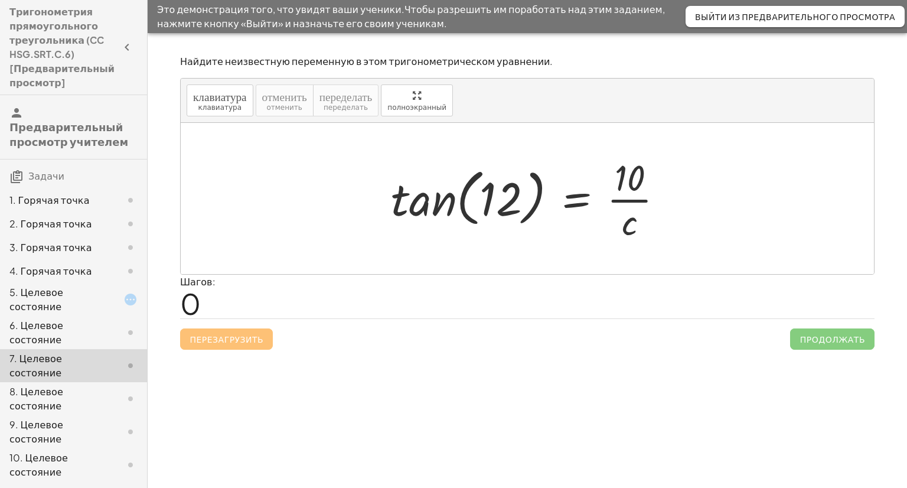
click at [99, 415] on div "9. Целевое состояние" at bounding box center [73, 431] width 147 height 33
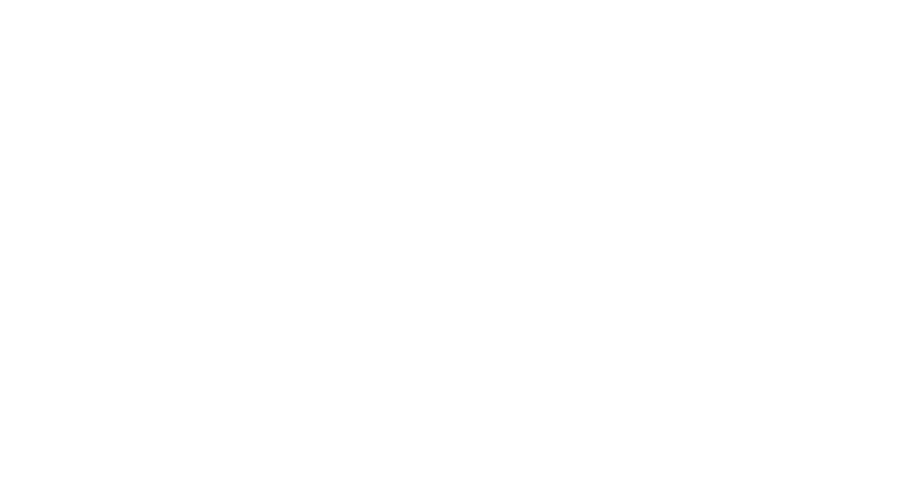
click at [0, 0] on div at bounding box center [0, 0] width 0 height 0
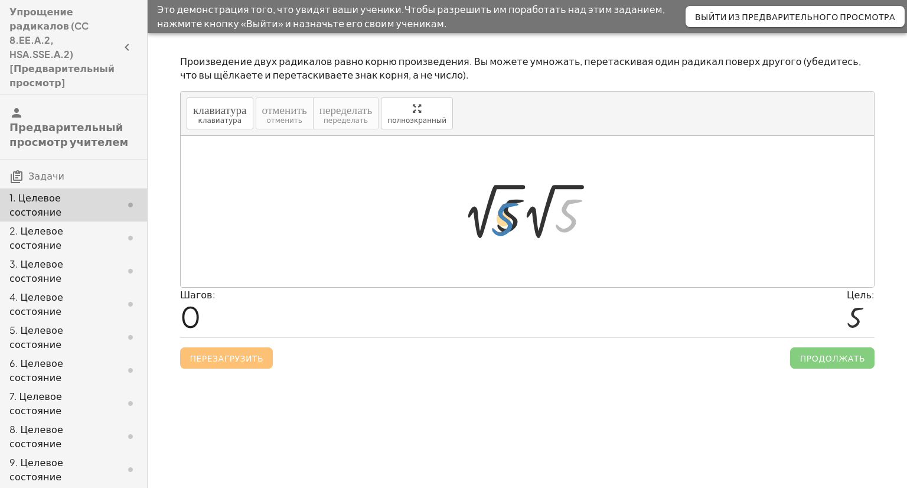
drag, startPoint x: 558, startPoint y: 217, endPoint x: 499, endPoint y: 220, distance: 59.7
click at [499, 220] on div at bounding box center [532, 211] width 150 height 65
drag, startPoint x: 506, startPoint y: 217, endPoint x: 619, endPoint y: 190, distance: 116.1
click at [546, 201] on div at bounding box center [532, 211] width 150 height 65
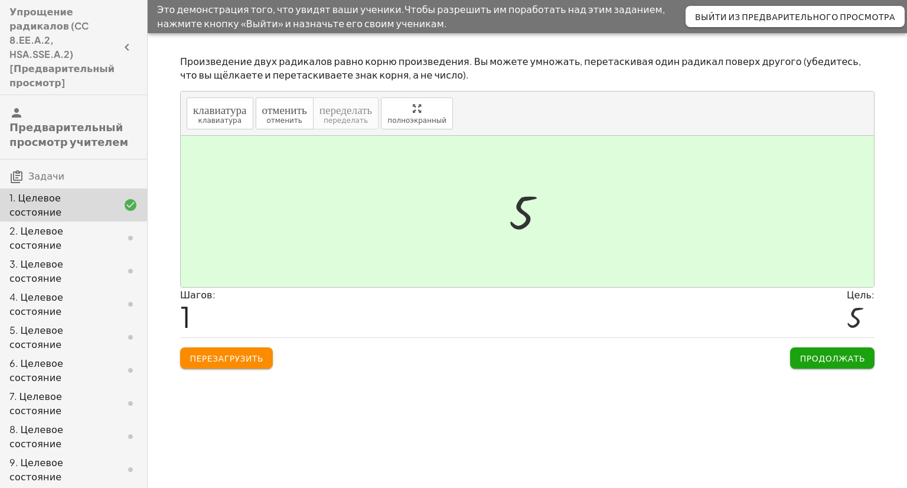
click at [105, 231] on div at bounding box center [121, 238] width 33 height 14
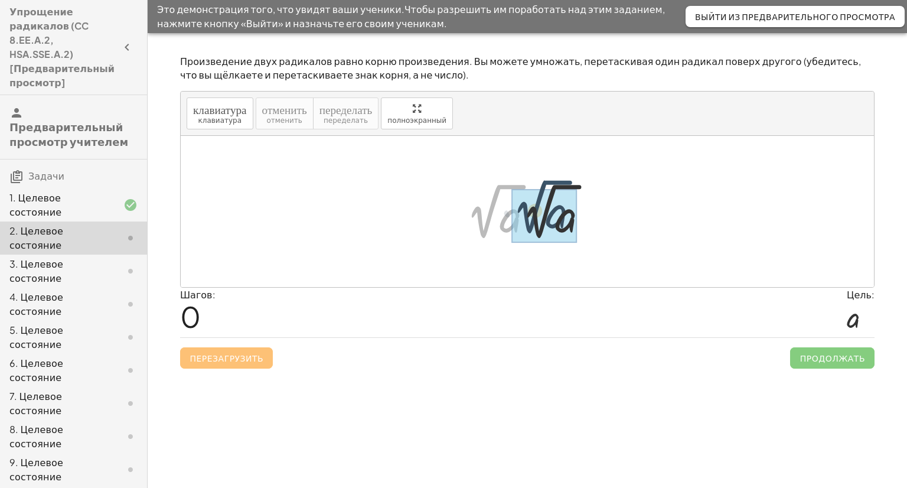
drag, startPoint x: 510, startPoint y: 184, endPoint x: 558, endPoint y: 179, distance: 47.5
click at [558, 179] on div at bounding box center [532, 211] width 144 height 65
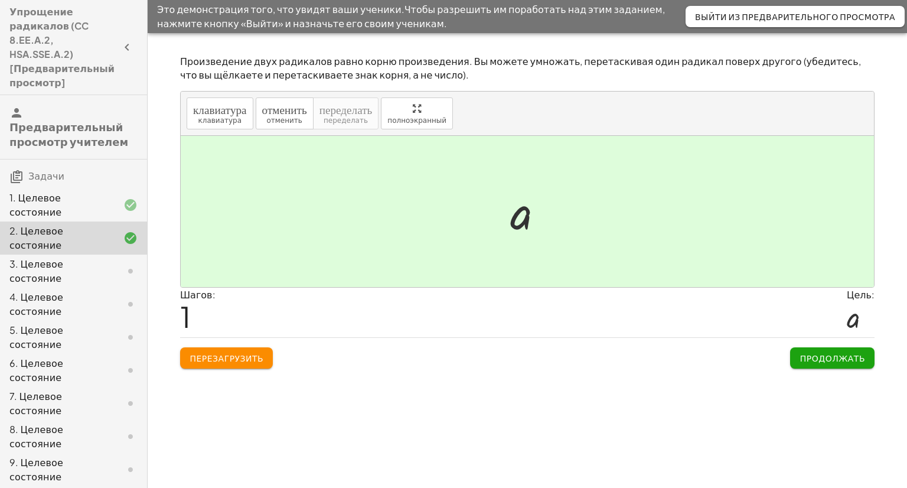
click at [51, 291] on font "4. Целевое состояние" at bounding box center [36, 304] width 54 height 27
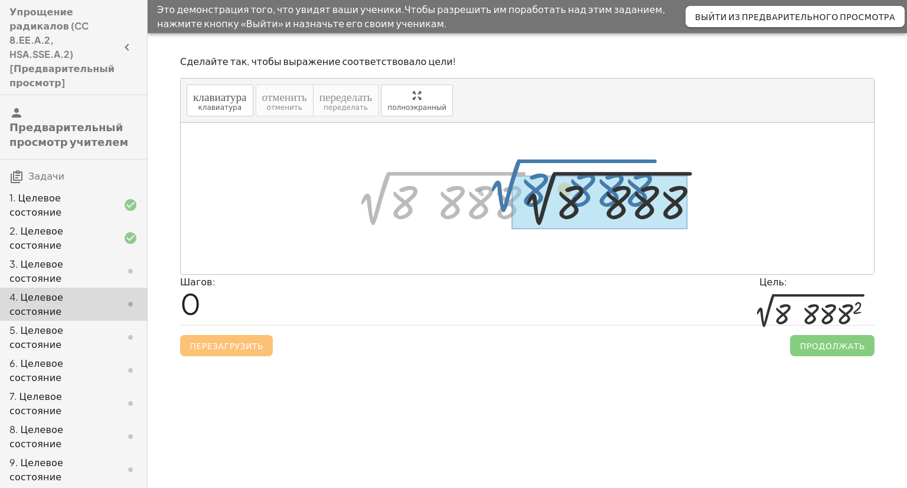
drag, startPoint x: 407, startPoint y: 172, endPoint x: 556, endPoint y: 166, distance: 149.0
click at [556, 166] on div at bounding box center [532, 198] width 365 height 65
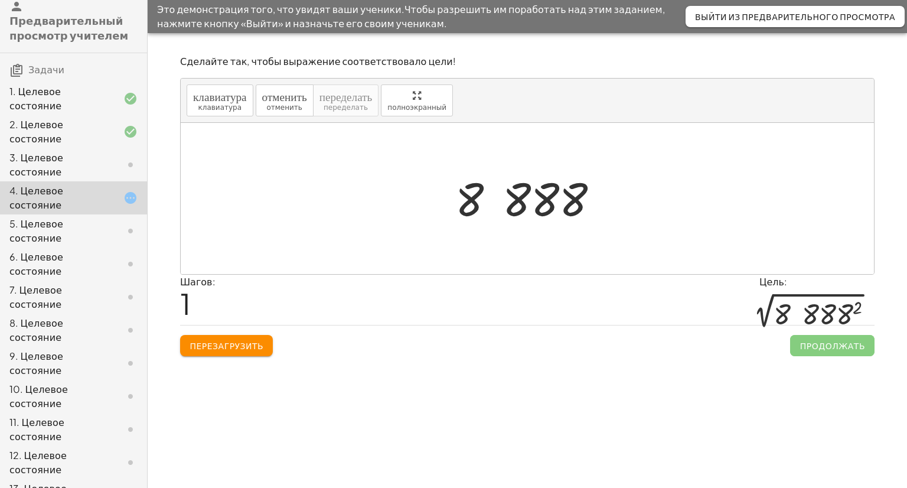
scroll to position [187, 0]
